Goal: Task Accomplishment & Management: Use online tool/utility

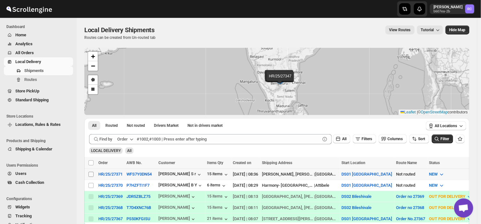
click at [89, 174] on input "Select shipment" at bounding box center [90, 174] width 5 height 5
checkbox input "true"
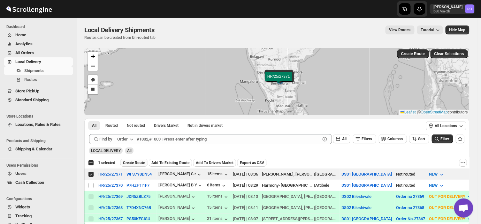
click at [138, 163] on span "Create Route" at bounding box center [134, 163] width 22 height 5
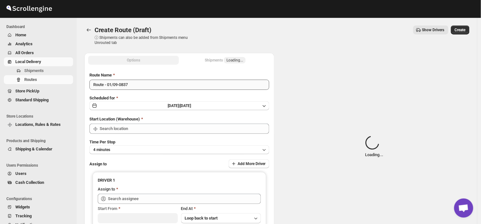
type input "DS01 [GEOGRAPHIC_DATA]"
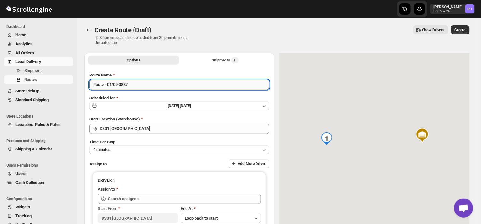
click at [132, 84] on input "Route - 01/09-0837" at bounding box center [179, 85] width 180 height 10
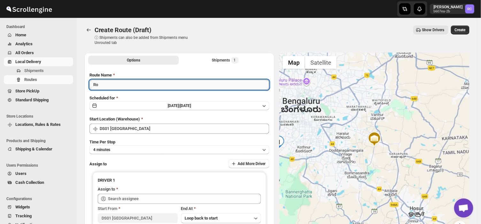
type input "R"
type input "Order no 27371"
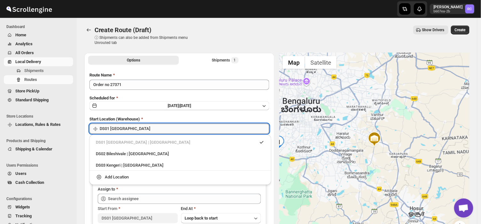
click at [139, 128] on input "DS01 [GEOGRAPHIC_DATA]" at bounding box center [184, 129] width 169 height 10
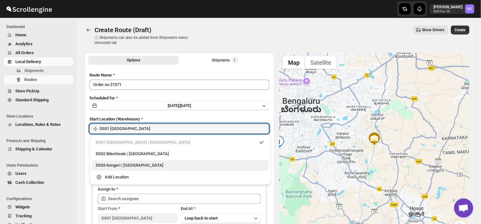
click at [117, 165] on div "DS03 Kengeri | [GEOGRAPHIC_DATA]" at bounding box center [180, 165] width 169 height 6
type input "DS03 Kengeri"
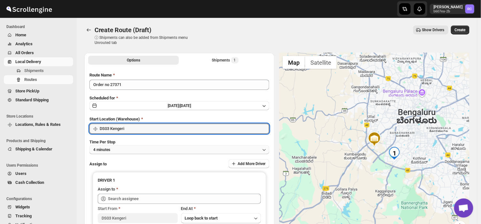
click at [122, 149] on button "4 minutes" at bounding box center [179, 150] width 180 height 9
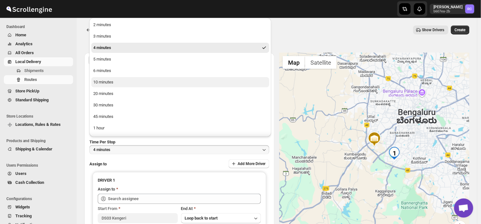
click at [117, 84] on button "10 minutes" at bounding box center [180, 82] width 178 height 10
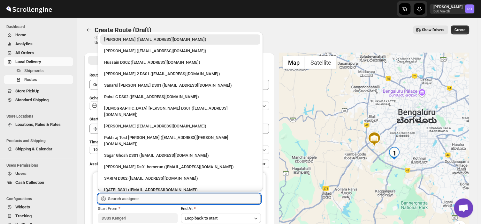
click at [147, 199] on input "text" at bounding box center [184, 199] width 153 height 10
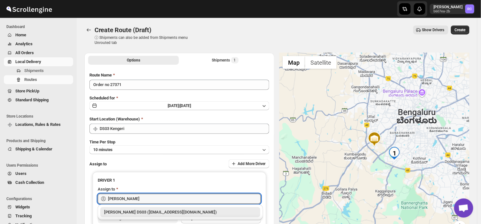
click at [166, 212] on div "[PERSON_NAME] DS03 ([EMAIL_ADDRESS][DOMAIN_NAME])" at bounding box center [180, 212] width 152 height 6
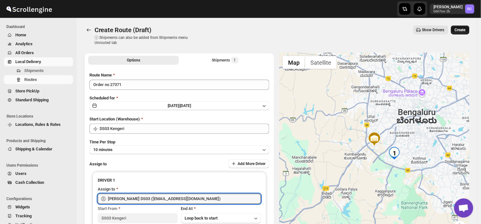
type input "[PERSON_NAME] DS03 ([EMAIL_ADDRESS][DOMAIN_NAME])"
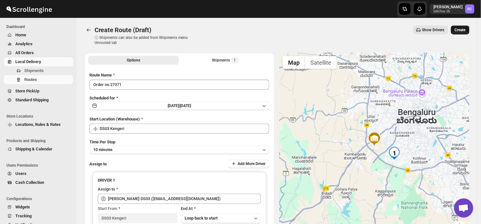
click at [465, 27] on span "Create" at bounding box center [459, 29] width 11 height 5
